Goal: Information Seeking & Learning: Learn about a topic

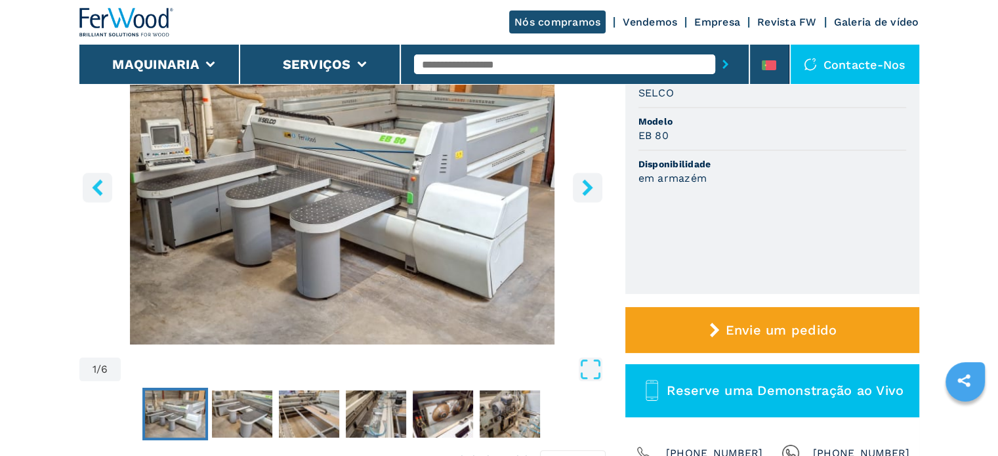
scroll to position [131, 0]
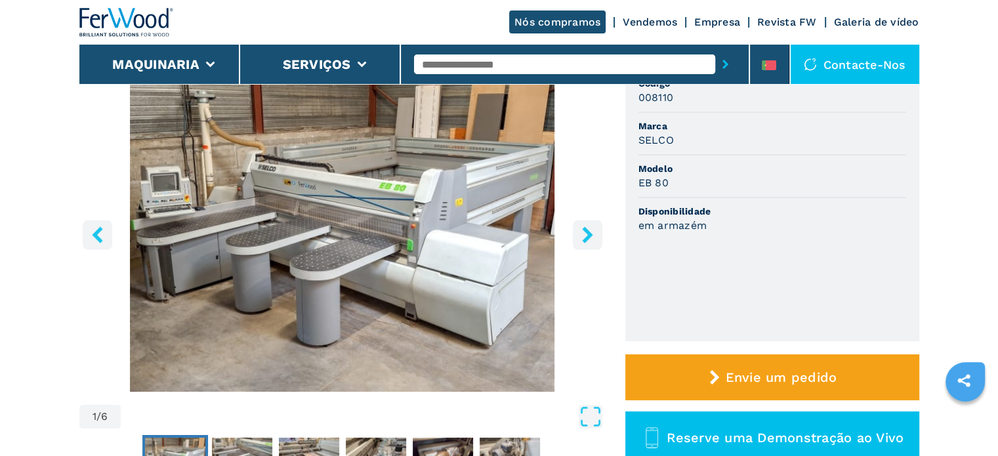
click at [439, 276] on img "Go to Slide 1" at bounding box center [342, 232] width 526 height 318
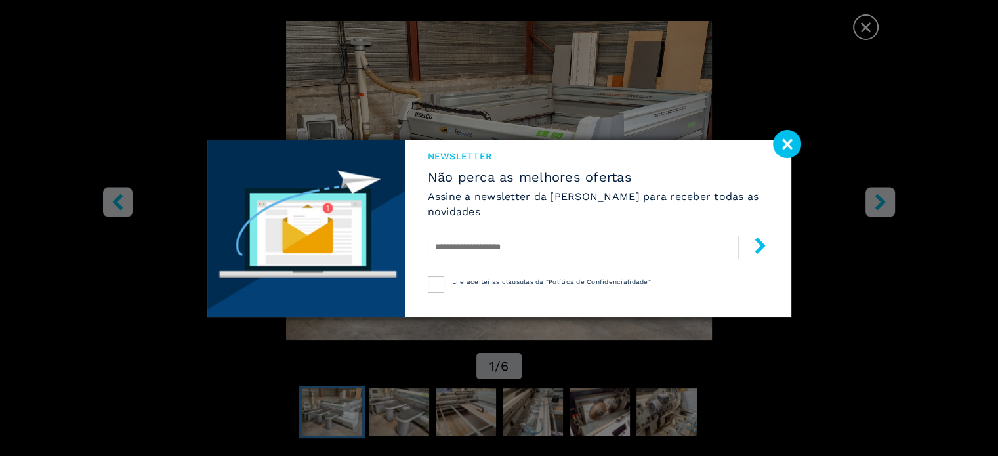
click at [791, 143] on image at bounding box center [787, 144] width 28 height 28
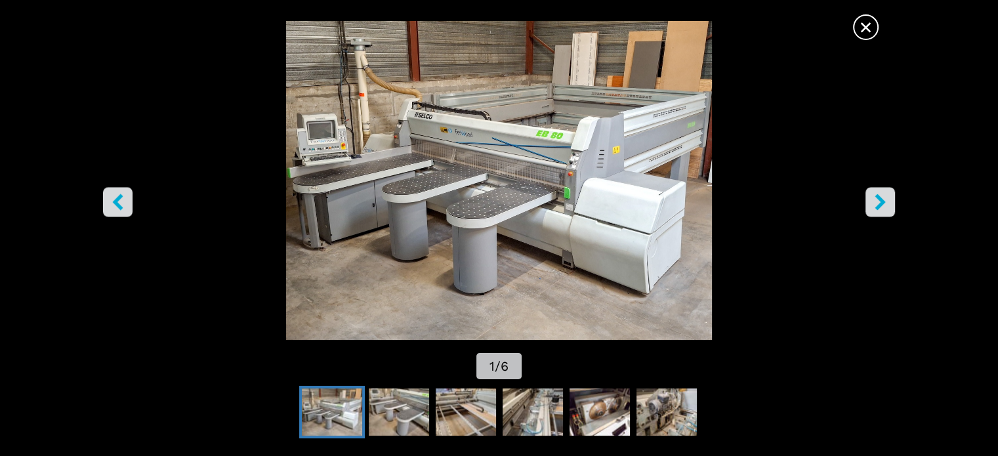
click at [859, 32] on span "×" at bounding box center [865, 24] width 23 height 23
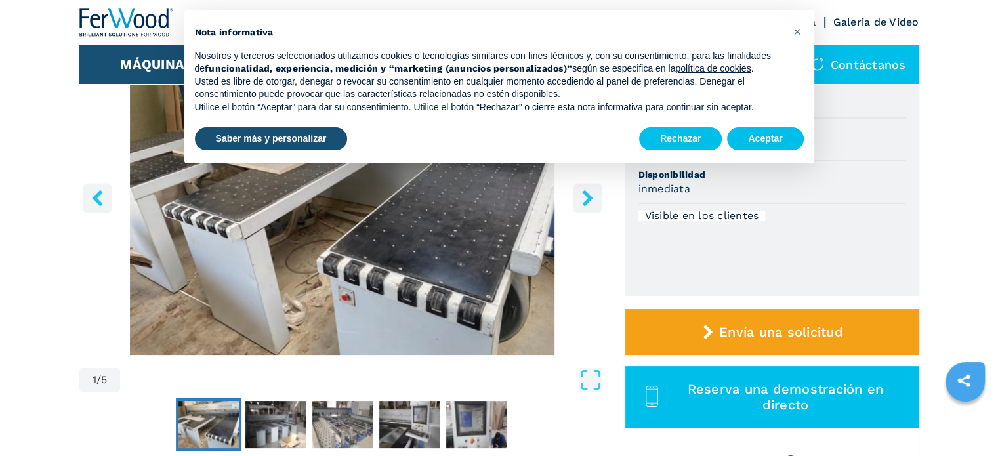
scroll to position [131, 0]
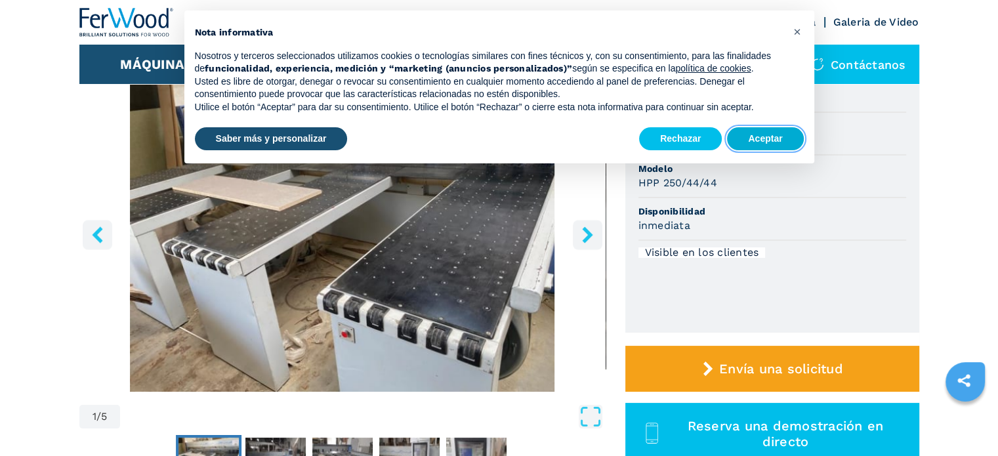
click at [753, 136] on button "Aceptar" at bounding box center [765, 139] width 76 height 24
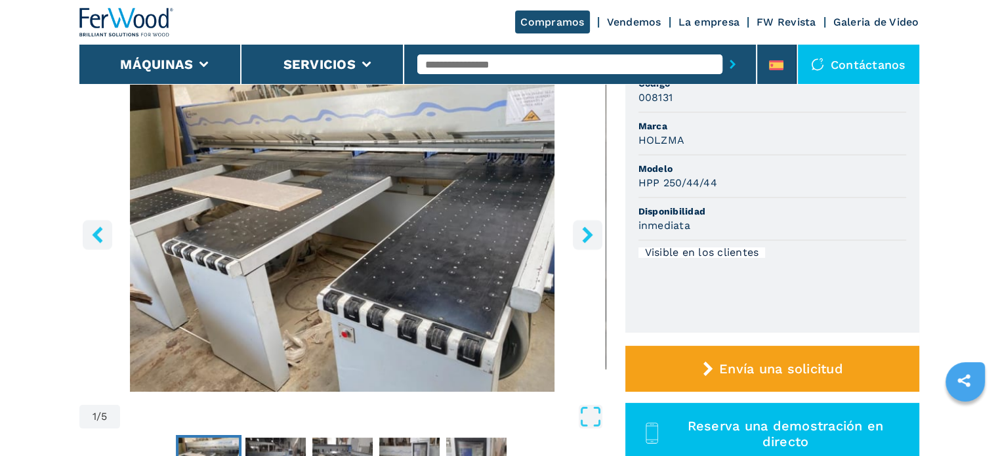
click at [591, 230] on icon "right-button" at bounding box center [587, 234] width 16 height 16
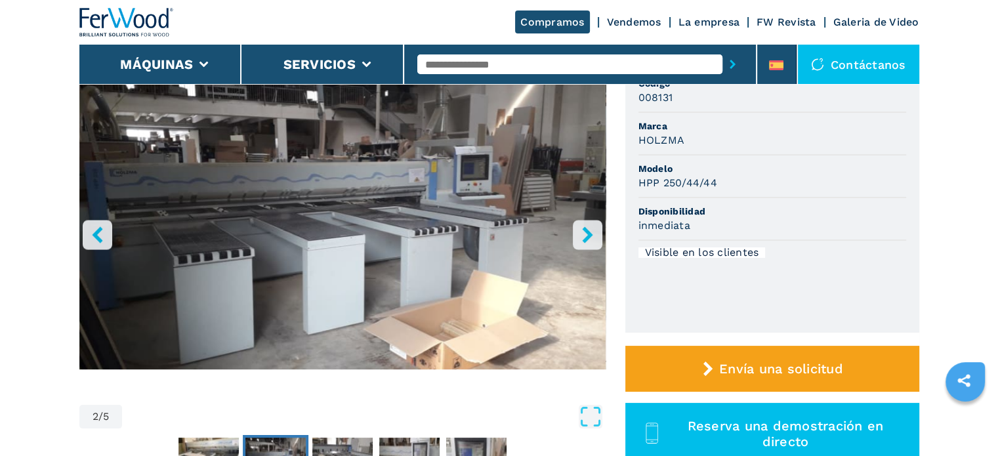
click at [591, 230] on icon "right-button" at bounding box center [587, 234] width 16 height 16
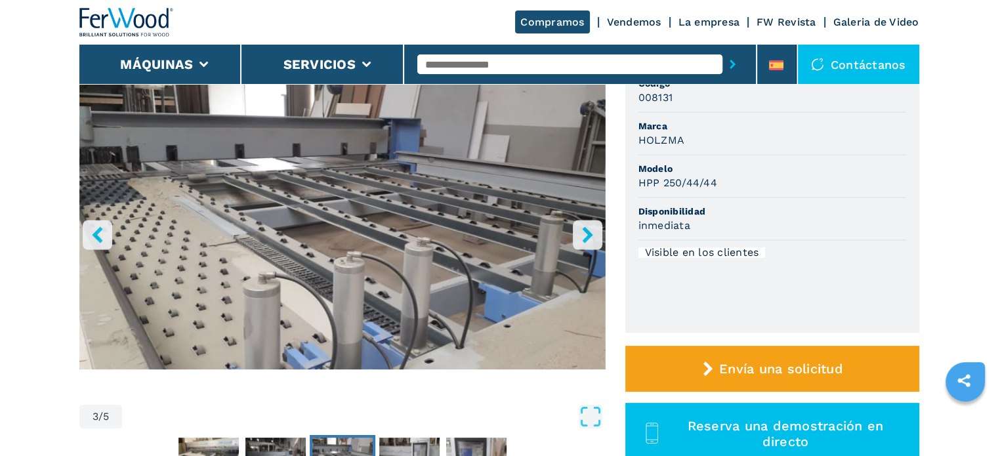
click at [591, 230] on icon "right-button" at bounding box center [587, 234] width 16 height 16
